Goal: Communication & Community: Participate in discussion

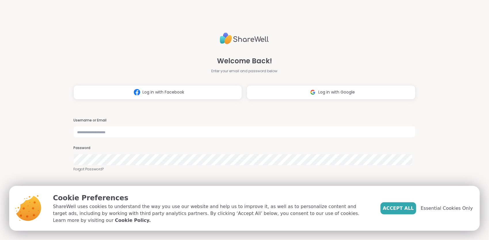
type input "**********"
click at [400, 211] on span "Accept All" at bounding box center [398, 208] width 31 height 7
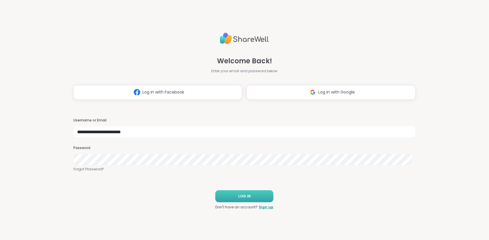
click at [245, 195] on span "LOG IN" at bounding box center [244, 196] width 12 height 5
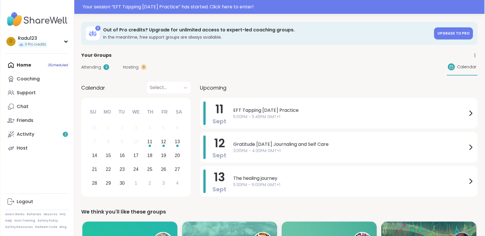
click at [302, 104] on div "Upcoming [DATE] EFT Tapping [DATE] Practice 5:00PM - 5:45PM GMT+1 [DATE] Gratit…" at bounding box center [338, 140] width 277 height 117
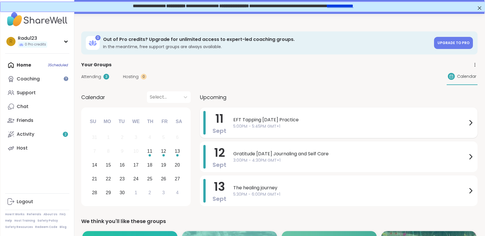
click at [299, 117] on span "EFT Tapping [DATE] Practice" at bounding box center [350, 119] width 234 height 7
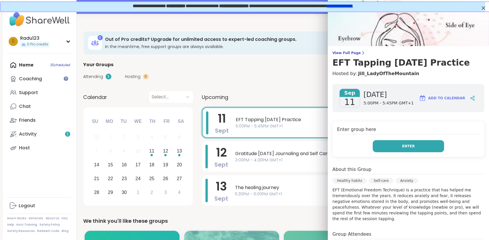
click at [387, 144] on button "Enter" at bounding box center [408, 146] width 71 height 12
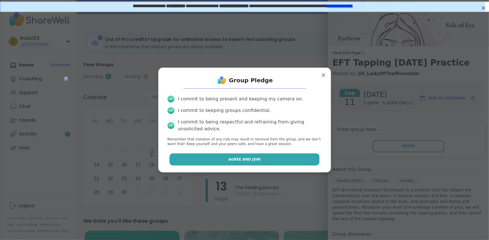
click at [281, 157] on button "Agree and Join" at bounding box center [244, 159] width 150 height 12
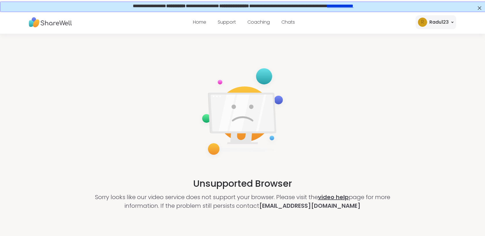
click at [326, 197] on link "video help" at bounding box center [333, 197] width 31 height 8
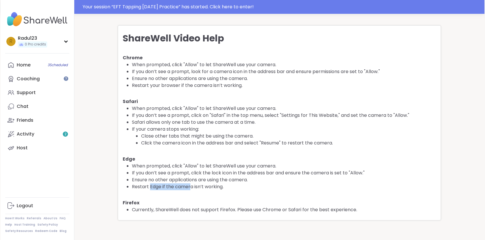
drag, startPoint x: 148, startPoint y: 186, endPoint x: 193, endPoint y: 186, distance: 44.3
click at [192, 186] on li "Restart Edge if the camera isn’t working." at bounding box center [284, 186] width 304 height 7
drag, startPoint x: 193, startPoint y: 186, endPoint x: 208, endPoint y: 185, distance: 15.3
click at [208, 185] on li "Restart Edge if the camera isn’t working." at bounding box center [284, 186] width 304 height 7
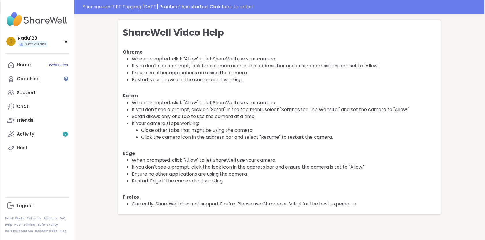
scroll to position [20, 0]
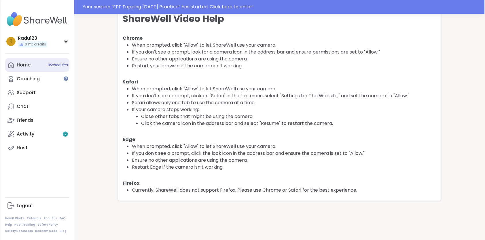
click at [48, 64] on span "3 Scheduled" at bounding box center [58, 65] width 20 height 5
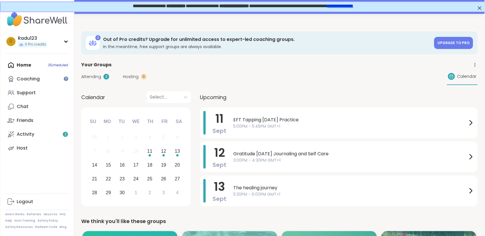
click at [247, 121] on span "EFT Tapping [DATE] Practice" at bounding box center [350, 119] width 234 height 7
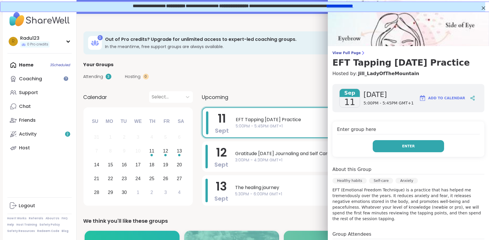
click at [393, 148] on button "Enter" at bounding box center [408, 146] width 71 height 12
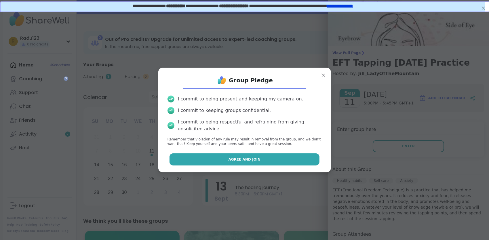
click at [262, 154] on button "Agree and Join" at bounding box center [244, 159] width 150 height 12
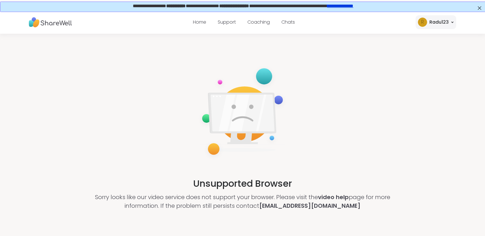
scroll to position [58, 0]
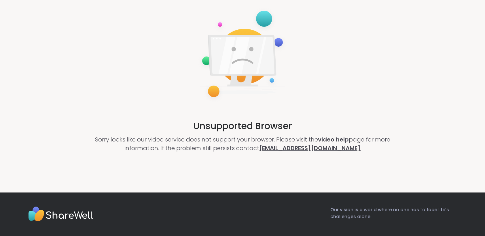
click at [294, 148] on link "[EMAIL_ADDRESS][DOMAIN_NAME]" at bounding box center [309, 148] width 101 height 8
click at [333, 151] on link "[EMAIL_ADDRESS][DOMAIN_NAME]" at bounding box center [309, 148] width 101 height 8
click at [332, 140] on link "video help" at bounding box center [333, 139] width 31 height 8
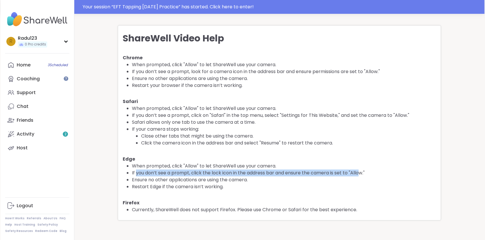
drag, startPoint x: 136, startPoint y: 173, endPoint x: 360, endPoint y: 171, distance: 223.8
click at [360, 171] on li "If you don’t see a prompt, click the lock icon in the address bar and ensure th…" at bounding box center [284, 172] width 304 height 7
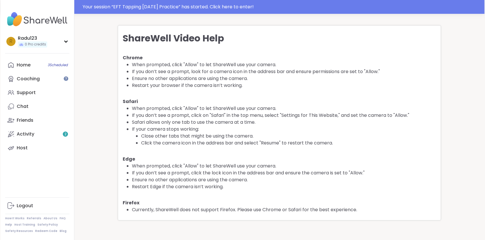
click at [215, 180] on li "Ensure no other applications are using the camera." at bounding box center [284, 179] width 304 height 7
click at [90, 94] on main "ShareWell Video Help Chrome When prompted, click "Allow" to let ShareWell use y…" at bounding box center [279, 123] width 396 height 204
